Goal: Information Seeking & Learning: Learn about a topic

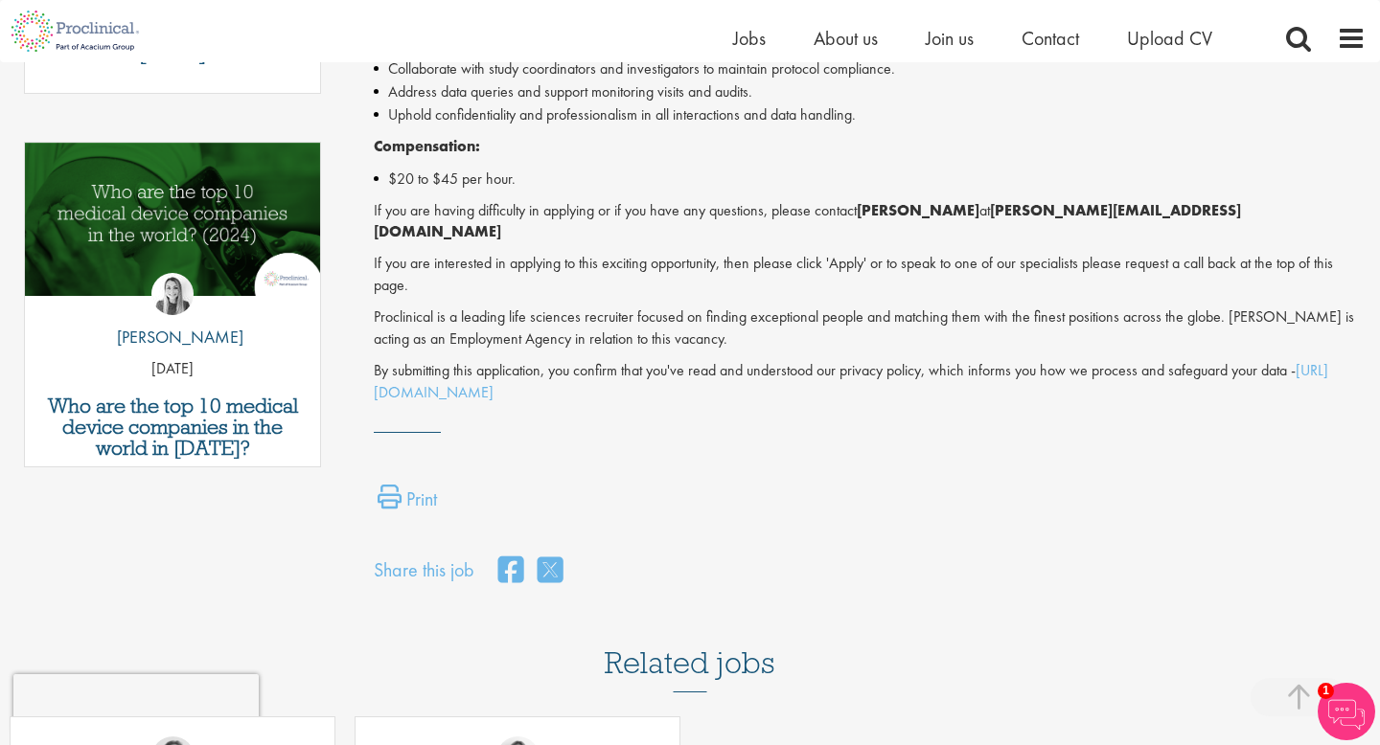
scroll to position [897, 0]
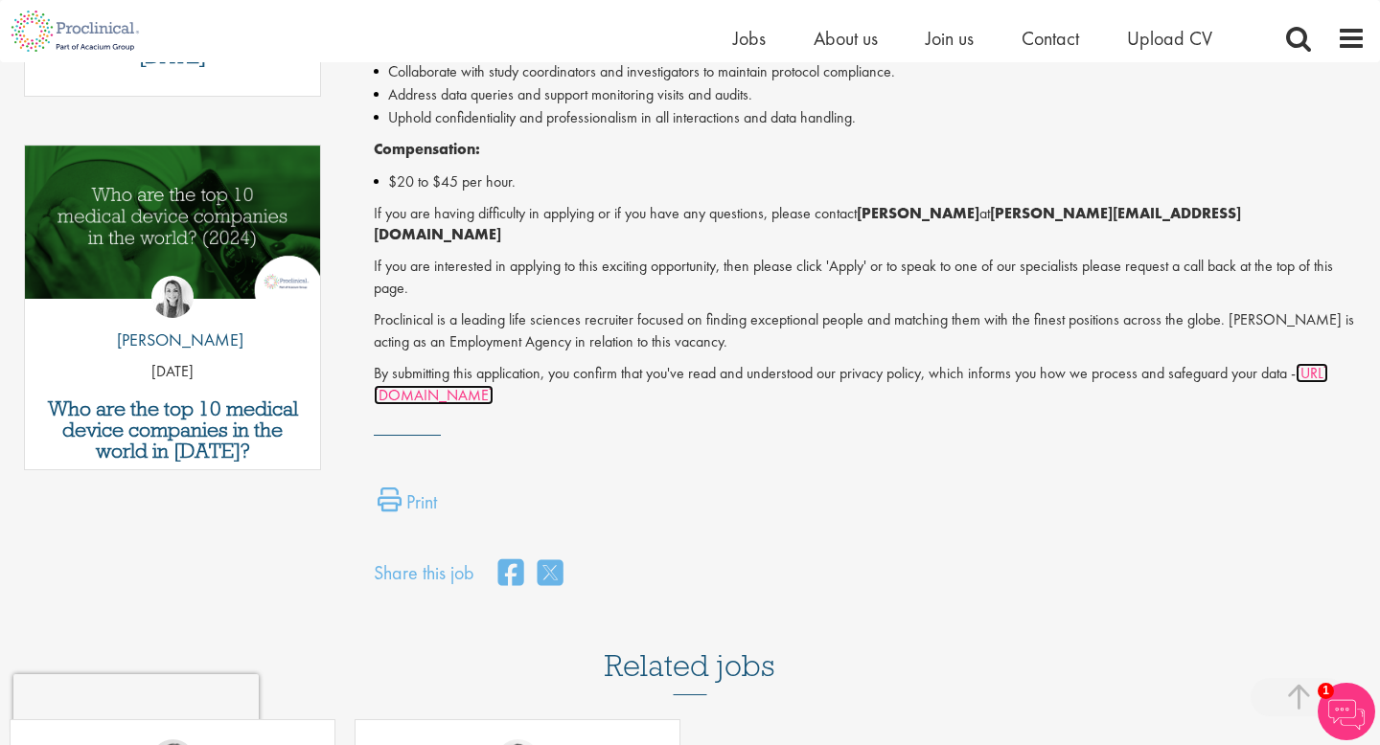
click at [591, 378] on link "https://www.proclinical.com/privacy-policy" at bounding box center [851, 384] width 954 height 42
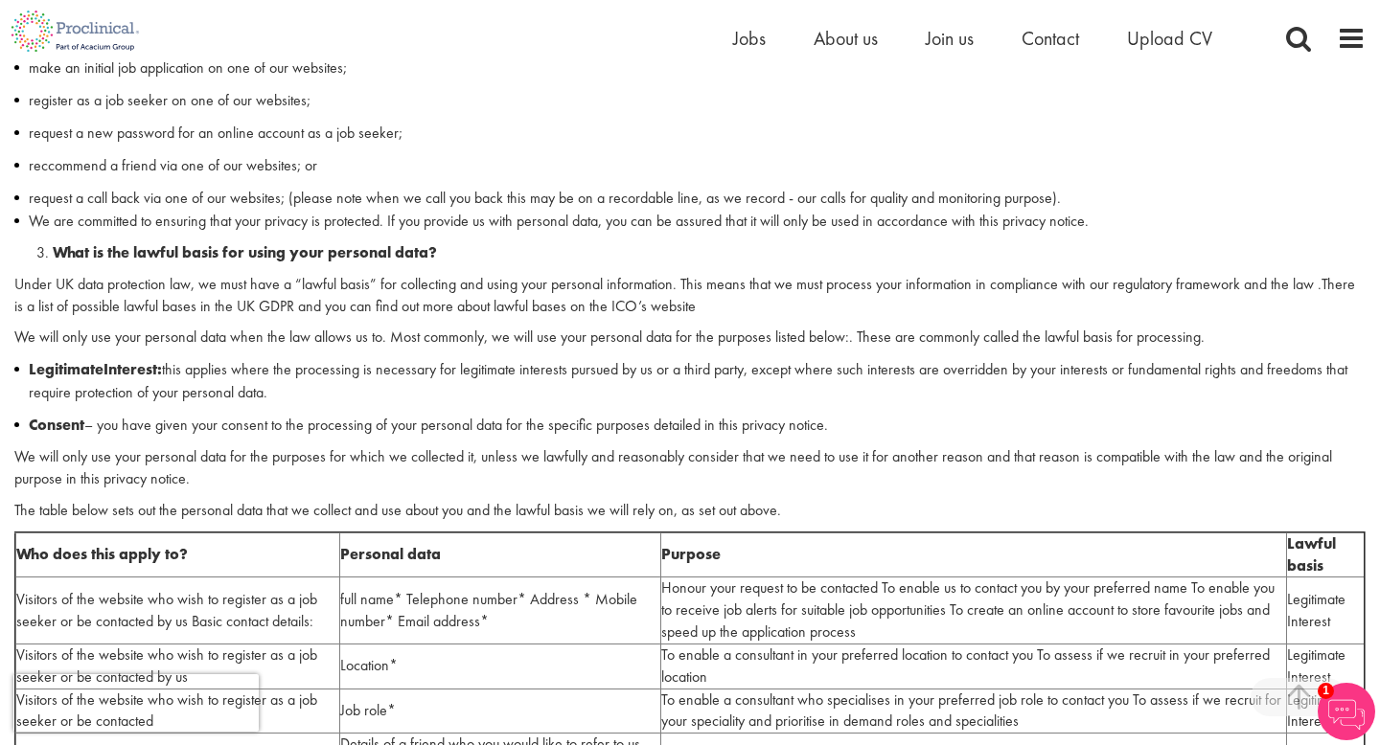
scroll to position [905, 0]
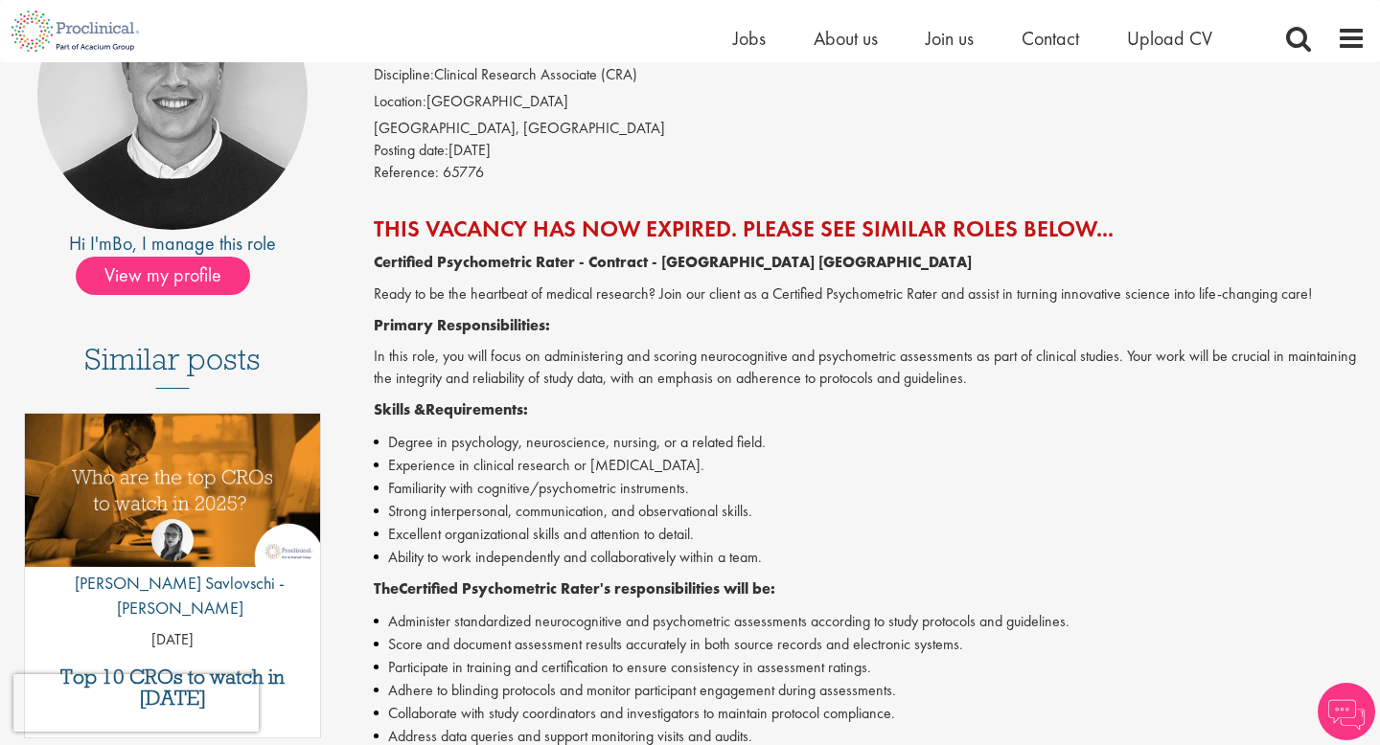
scroll to position [209, 0]
